Goal: Check status: Check status

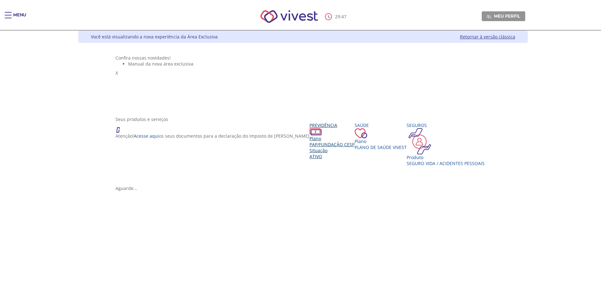
click at [309, 148] on span "PAP/Fundação CESP" at bounding box center [331, 145] width 45 height 6
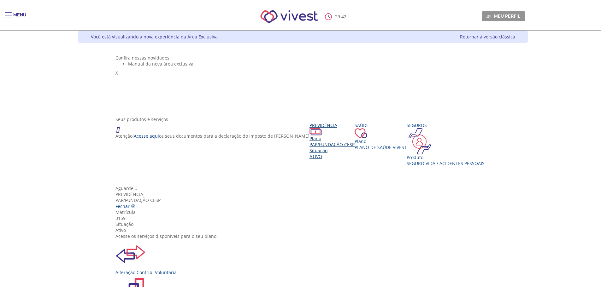
scroll to position [32, 0]
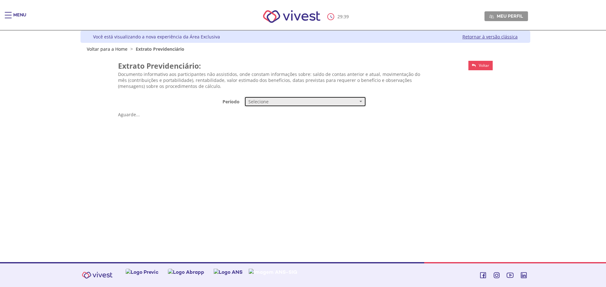
click at [285, 104] on span "Selecione" at bounding box center [302, 102] width 109 height 6
click at [279, 118] on link "Mensal" at bounding box center [304, 113] width 121 height 11
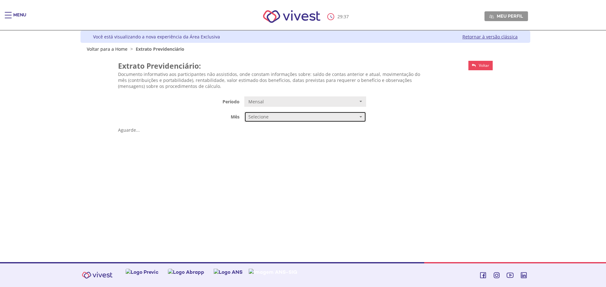
click at [279, 117] on span "Selecione" at bounding box center [302, 117] width 109 height 6
click at [271, 130] on span "AGOSTO/2025" at bounding box center [262, 129] width 26 height 5
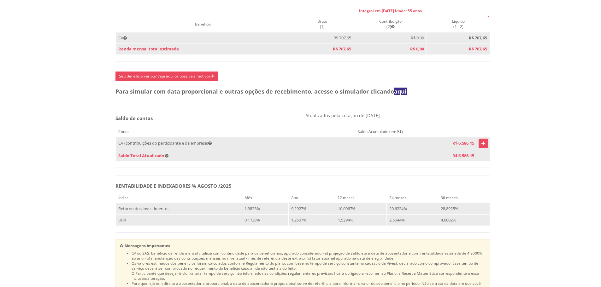
scroll to position [315, 0]
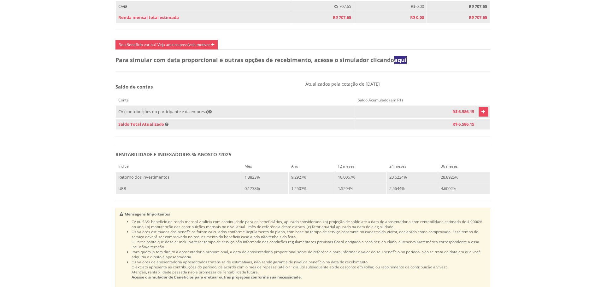
click at [482, 117] on link "Vivest" at bounding box center [482, 111] width 9 height 9
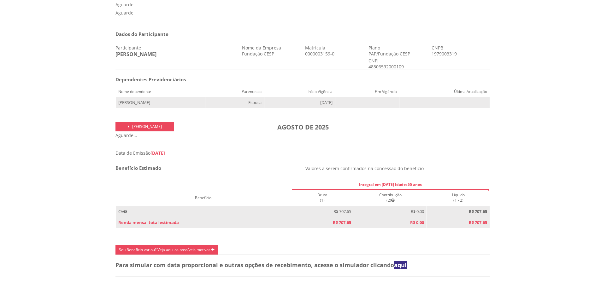
scroll to position [0, 0]
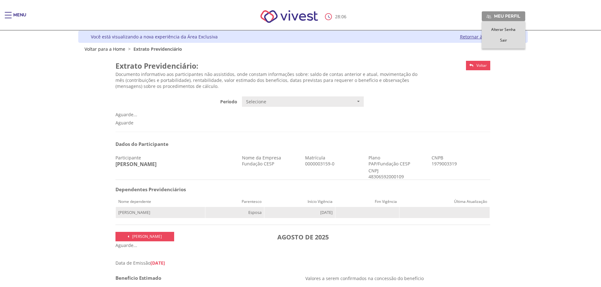
click at [505, 40] on span "Sair" at bounding box center [503, 40] width 7 height 5
